Goal: Contribute content: Add original content to the website for others to see

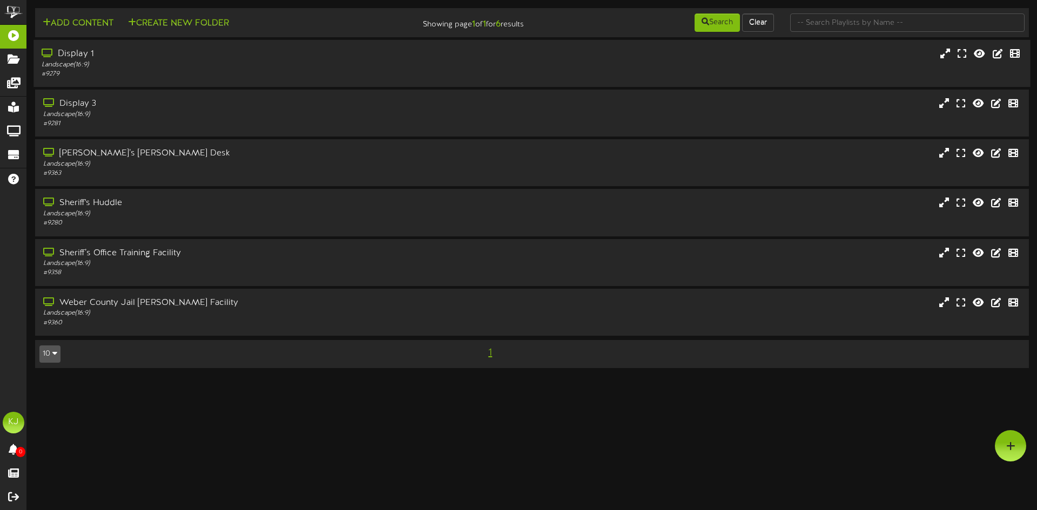
click at [66, 56] on div "Display 1" at bounding box center [241, 54] width 399 height 12
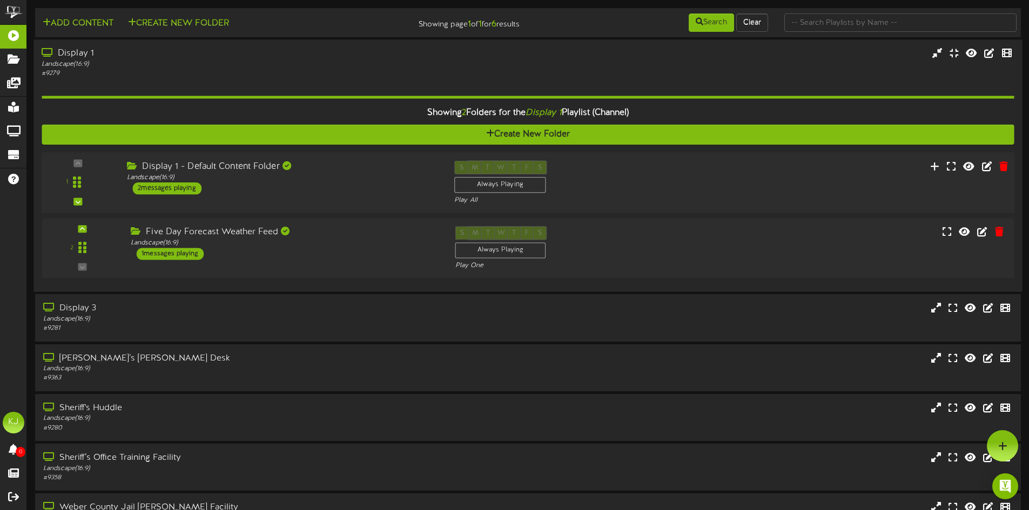
click at [239, 167] on div "Display 1 - Default Content Folder" at bounding box center [282, 166] width 311 height 12
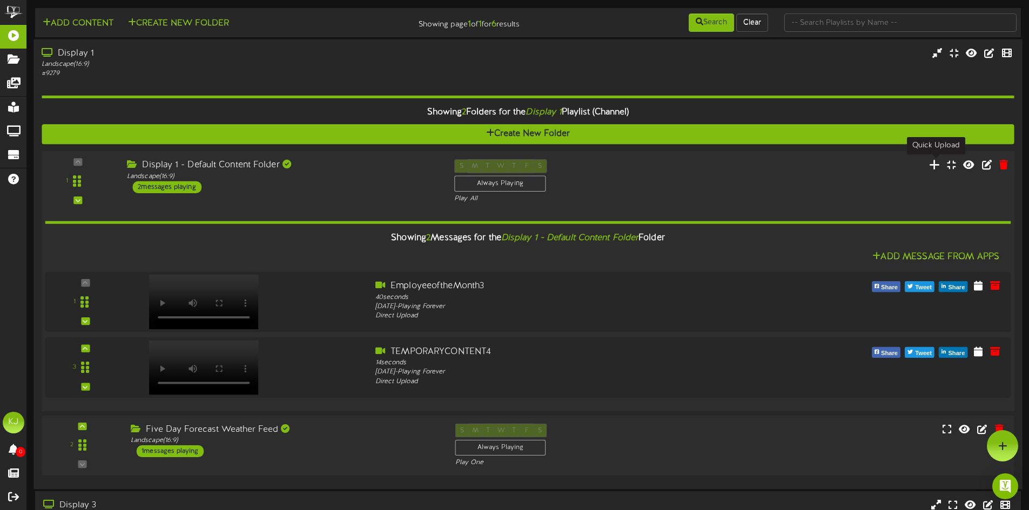
click at [936, 168] on icon at bounding box center [934, 165] width 11 height 12
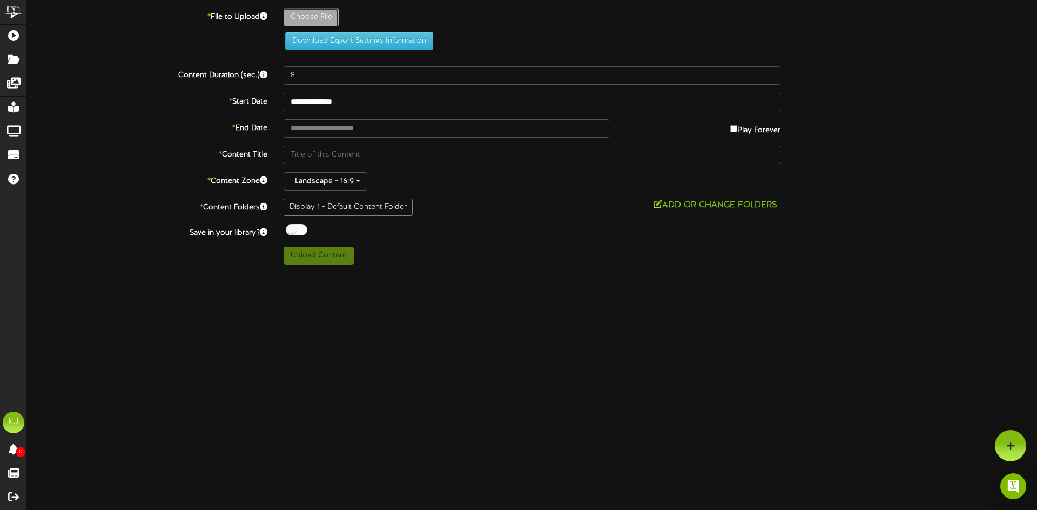
type input "**********"
type input "OTRequests"
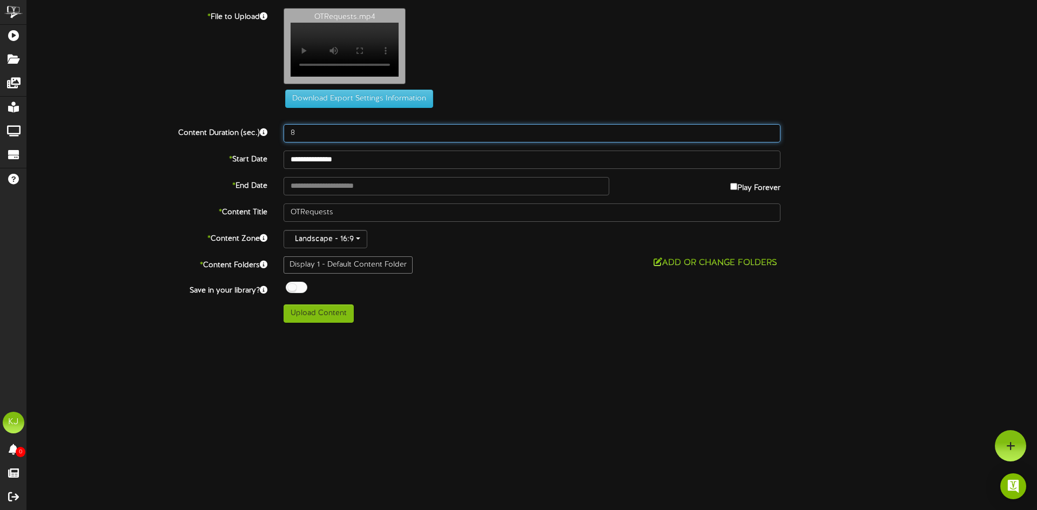
click at [768, 137] on input "8" at bounding box center [532, 133] width 497 height 18
click at [768, 137] on input "9" at bounding box center [532, 133] width 497 height 18
click at [768, 137] on input "10" at bounding box center [532, 133] width 497 height 18
click at [768, 137] on input "11" at bounding box center [532, 133] width 497 height 18
click at [768, 137] on input "12" at bounding box center [532, 133] width 497 height 18
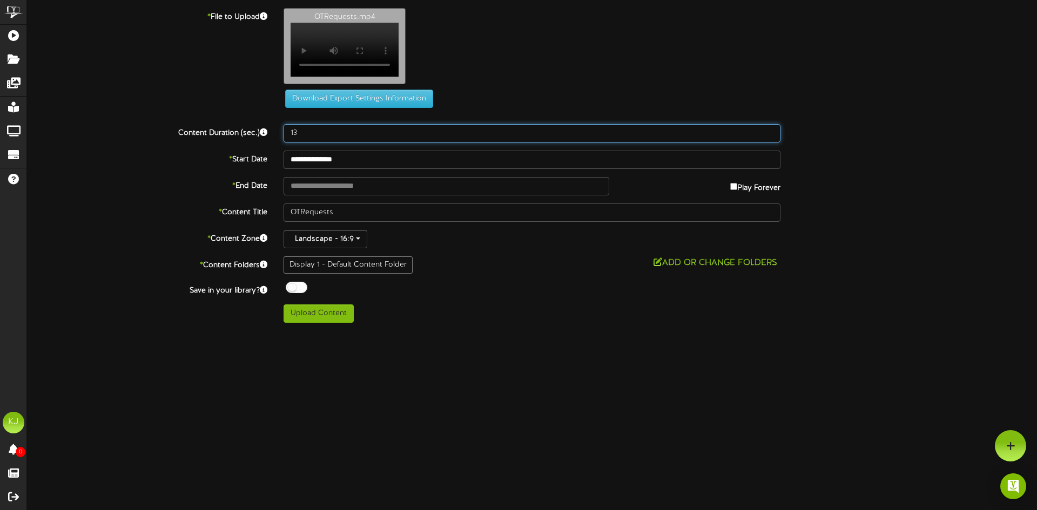
click at [768, 137] on input "13" at bounding box center [532, 133] width 497 height 18
click at [768, 137] on input "14" at bounding box center [532, 133] width 497 height 18
click at [768, 137] on input "15" at bounding box center [532, 133] width 497 height 18
click at [768, 137] on input "16" at bounding box center [532, 133] width 497 height 18
click at [768, 137] on input "17" at bounding box center [532, 133] width 497 height 18
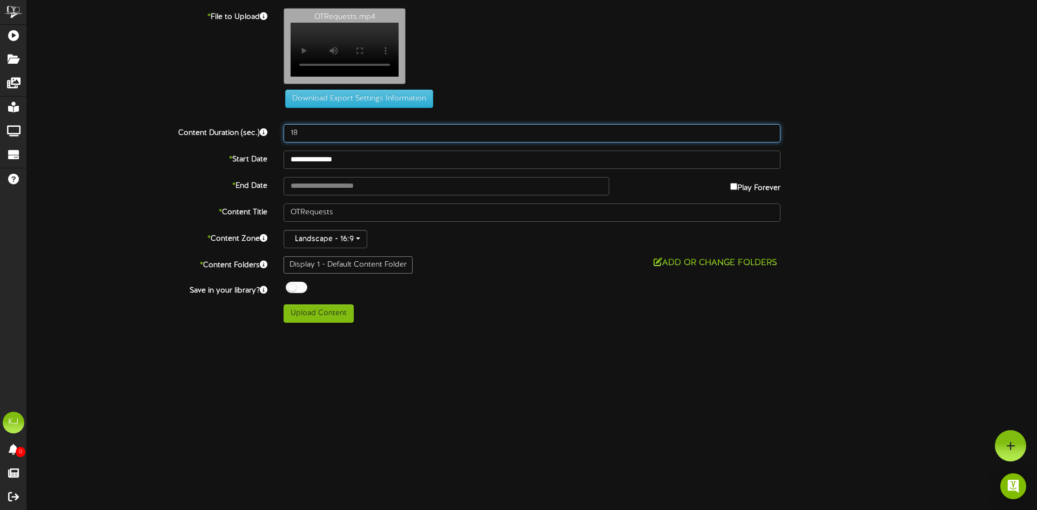
click at [768, 137] on input "18" at bounding box center [532, 133] width 497 height 18
click at [768, 136] on input "19" at bounding box center [532, 133] width 497 height 18
click at [768, 136] on input "20" at bounding box center [532, 133] width 497 height 18
click at [768, 136] on input "21" at bounding box center [532, 133] width 497 height 18
click at [768, 136] on input "22" at bounding box center [532, 133] width 497 height 18
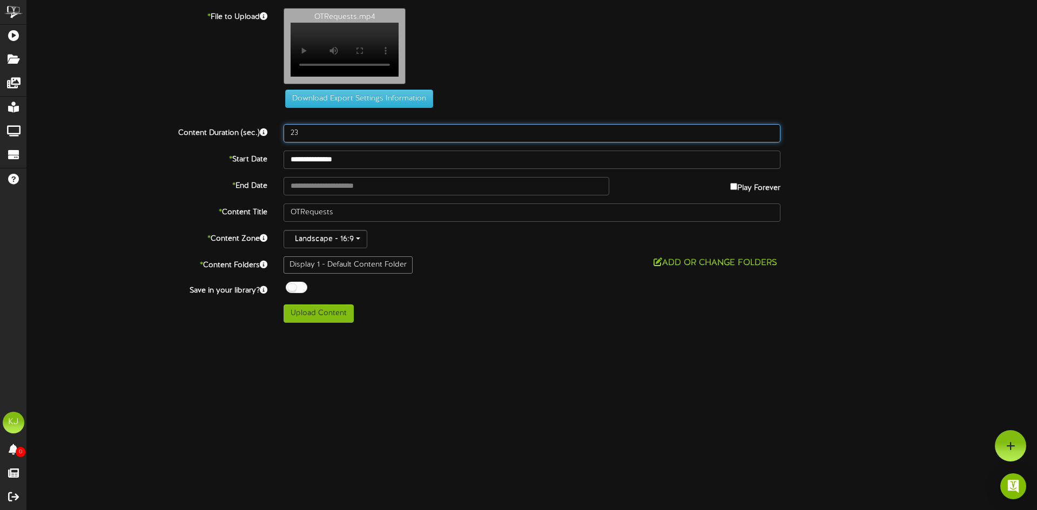
click at [768, 136] on input "23" at bounding box center [532, 133] width 497 height 18
click at [768, 136] on input "24" at bounding box center [532, 133] width 497 height 18
click at [768, 136] on input "25" at bounding box center [532, 133] width 497 height 18
click at [768, 136] on input "26" at bounding box center [532, 133] width 497 height 18
click at [768, 136] on input "27" at bounding box center [532, 133] width 497 height 18
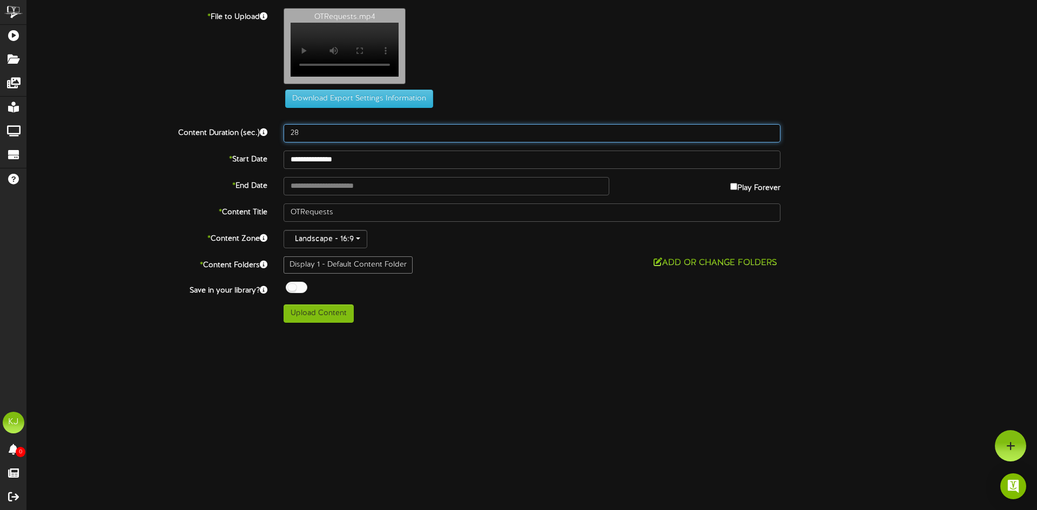
click at [768, 136] on input "28" at bounding box center [532, 133] width 497 height 18
click at [768, 136] on input "29" at bounding box center [532, 133] width 497 height 18
type input "30"
click at [768, 136] on input "30" at bounding box center [532, 133] width 497 height 18
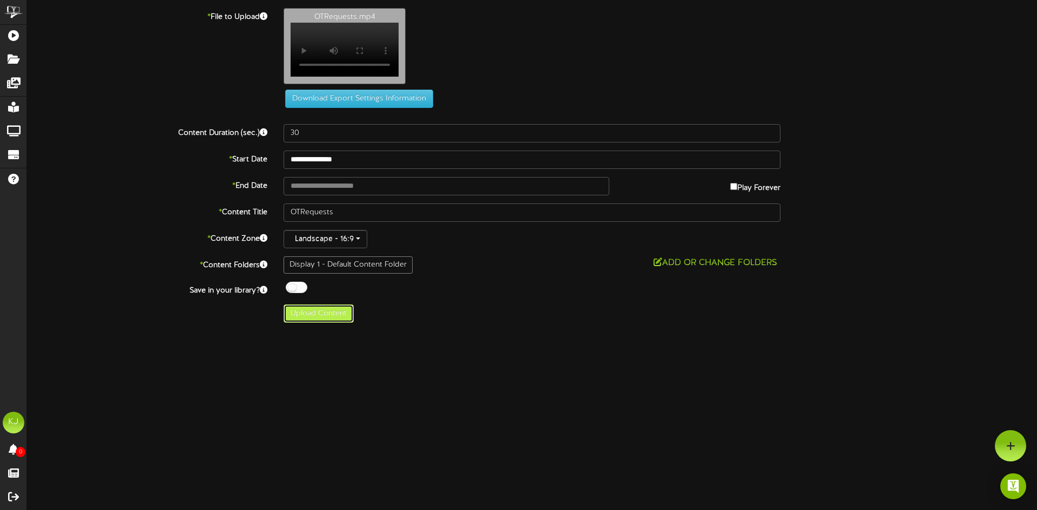
click at [319, 321] on button "Upload Content" at bounding box center [319, 314] width 70 height 18
type input "**********"
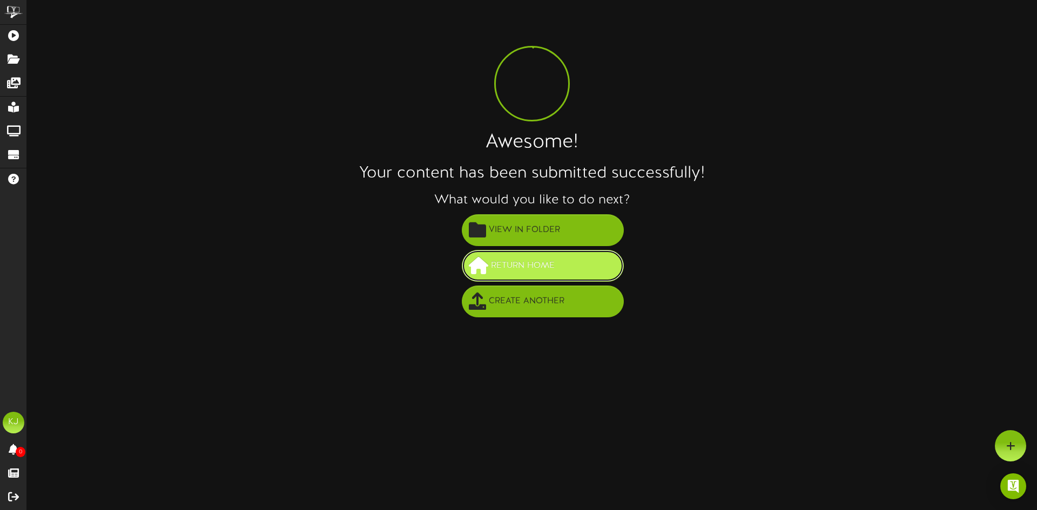
click at [496, 272] on span "Return Home" at bounding box center [522, 266] width 69 height 18
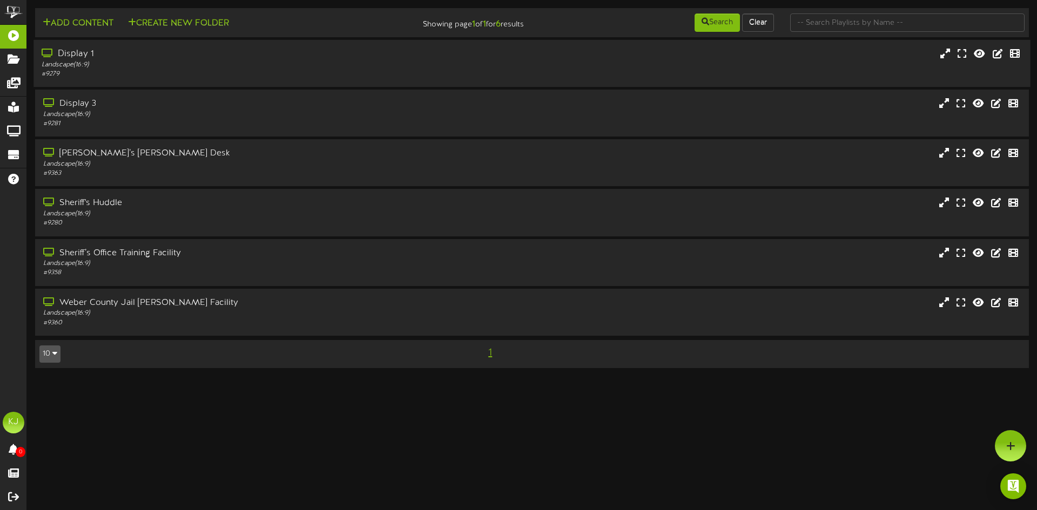
click at [73, 51] on div "Display 1" at bounding box center [241, 54] width 399 height 12
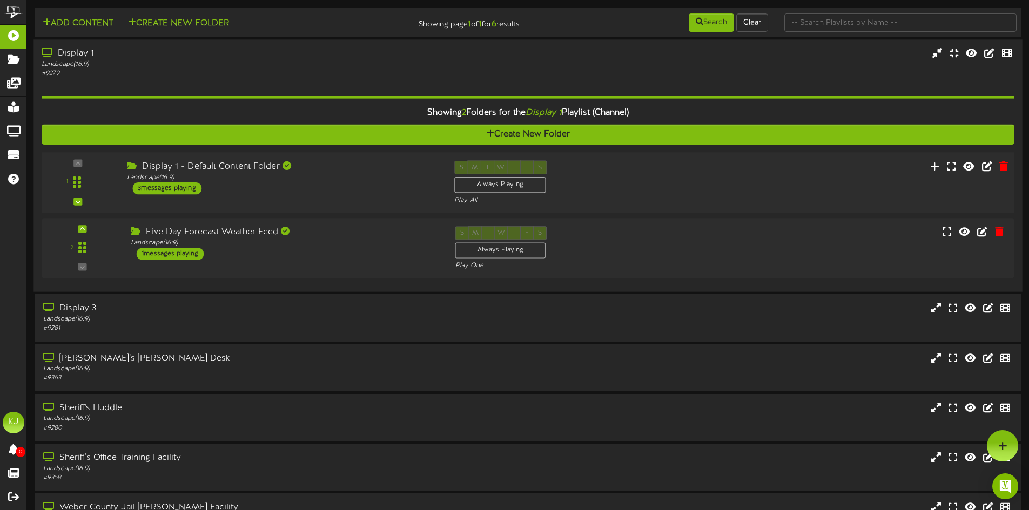
click at [252, 167] on div "Display 1 - Default Content Folder" at bounding box center [282, 166] width 311 height 12
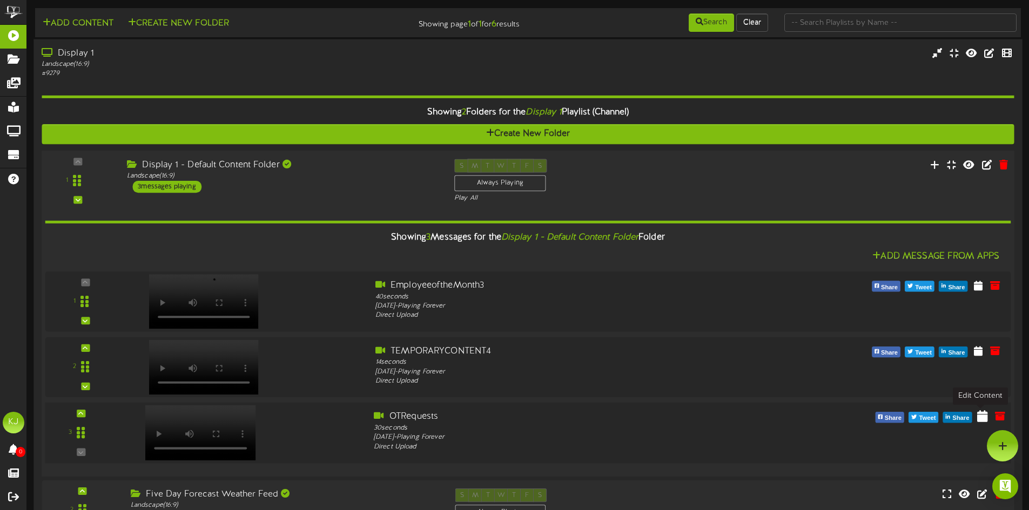
click at [981, 422] on icon at bounding box center [982, 416] width 11 height 12
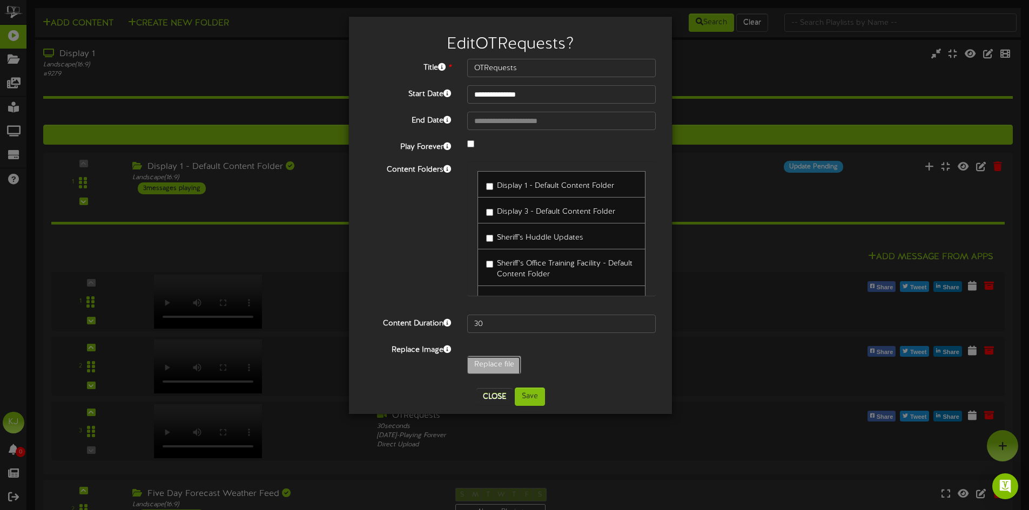
type input "**********"
type input "OTRequests1"
click at [532, 394] on button "Save" at bounding box center [530, 397] width 30 height 18
